Goal: Contribute content

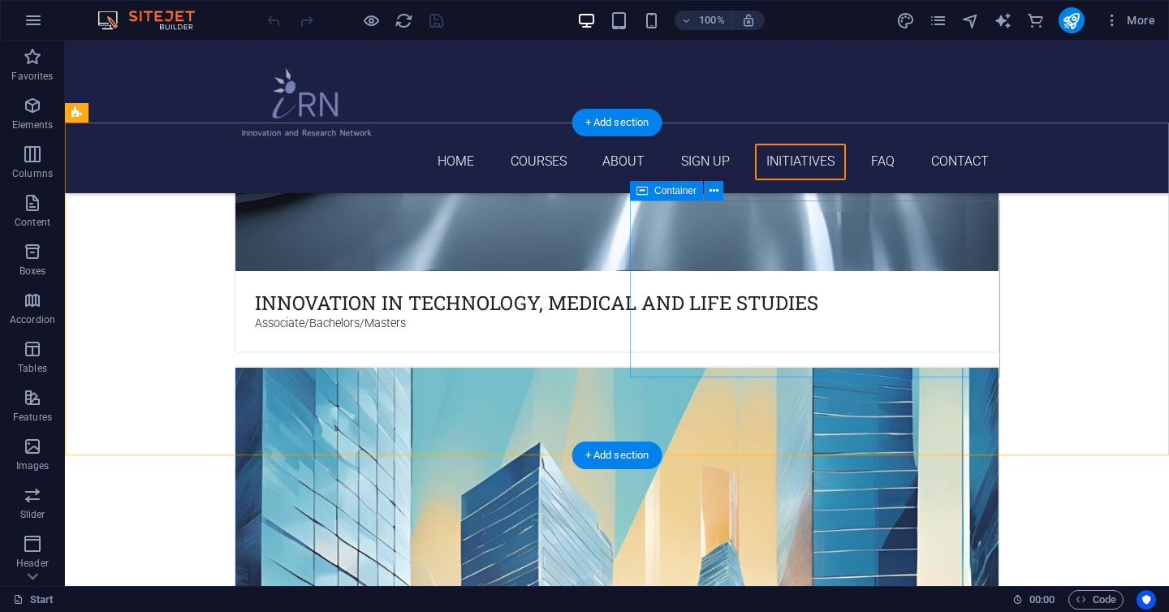
scroll to position [3882, 0]
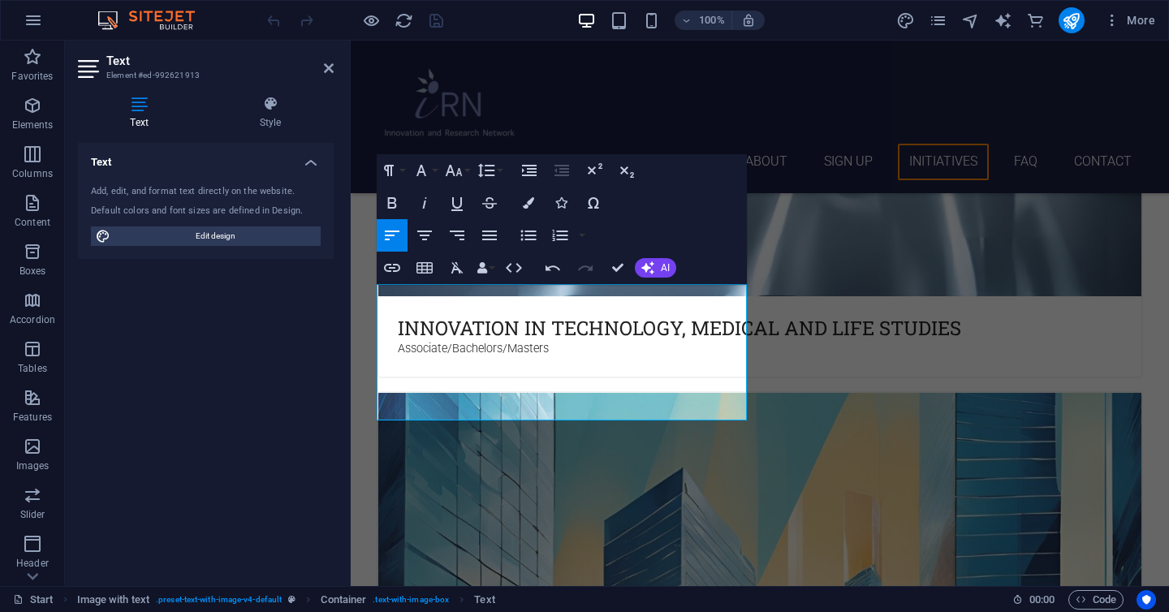
scroll to position [3794, 0]
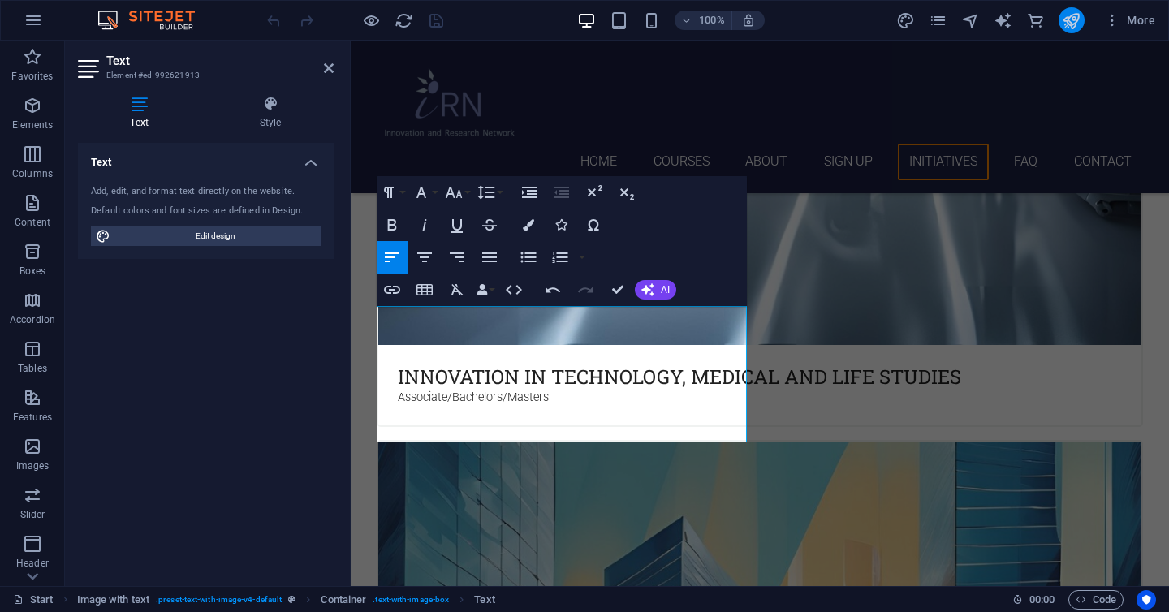
click at [1065, 22] on icon "publish" at bounding box center [1071, 20] width 19 height 19
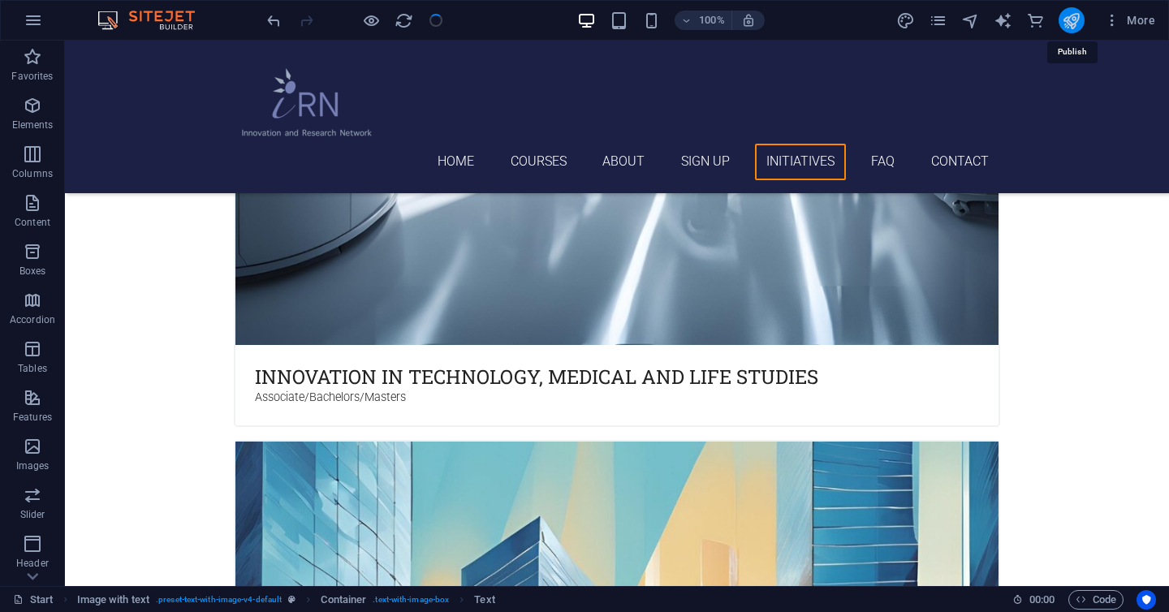
checkbox input "false"
